Goal: Find contact information: Find contact information

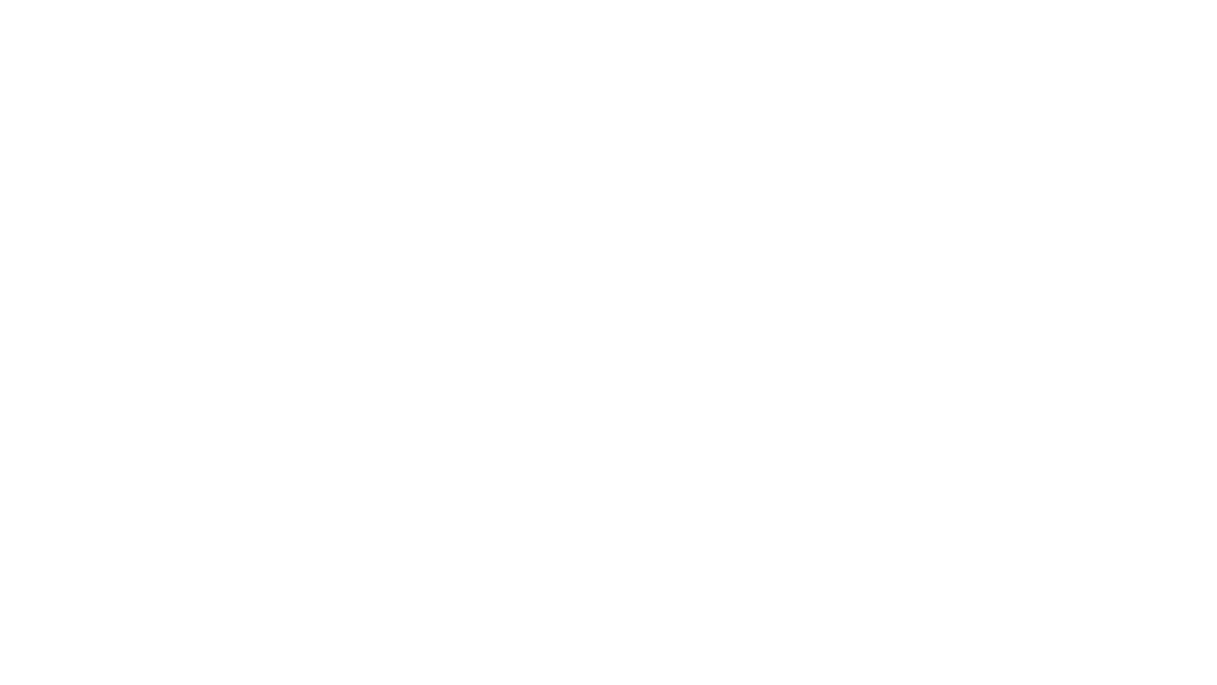
scroll to position [19, 72]
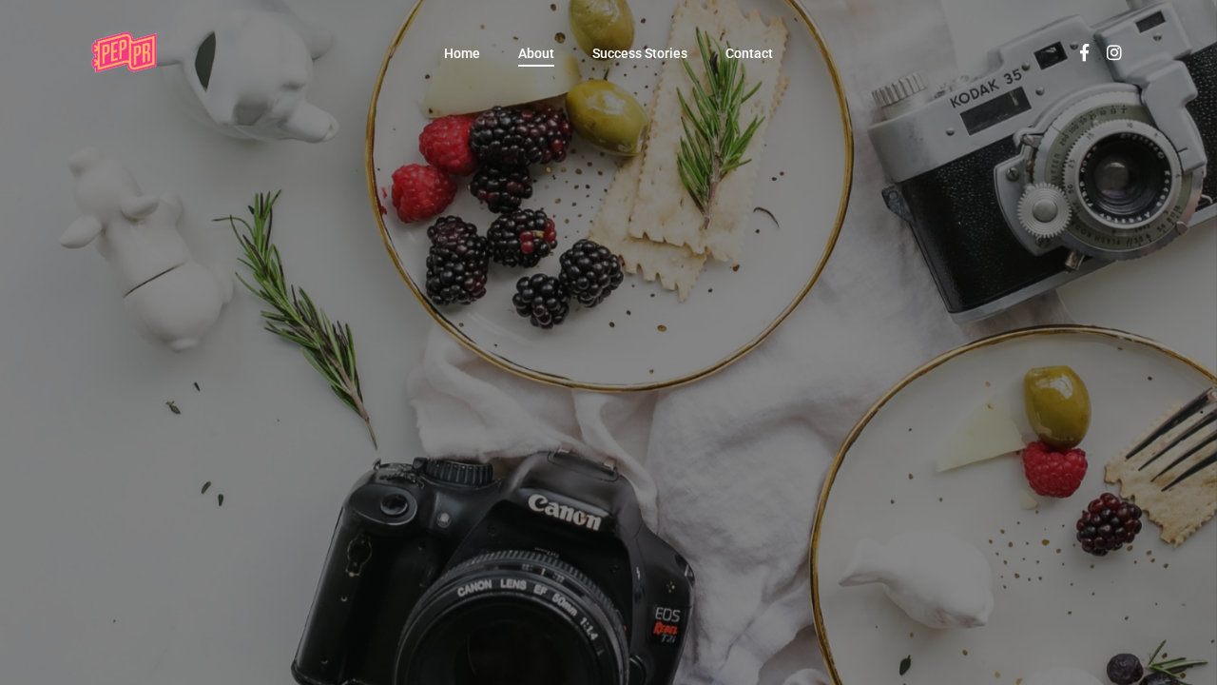
scroll to position [19, 72]
